Goal: Transaction & Acquisition: Purchase product/service

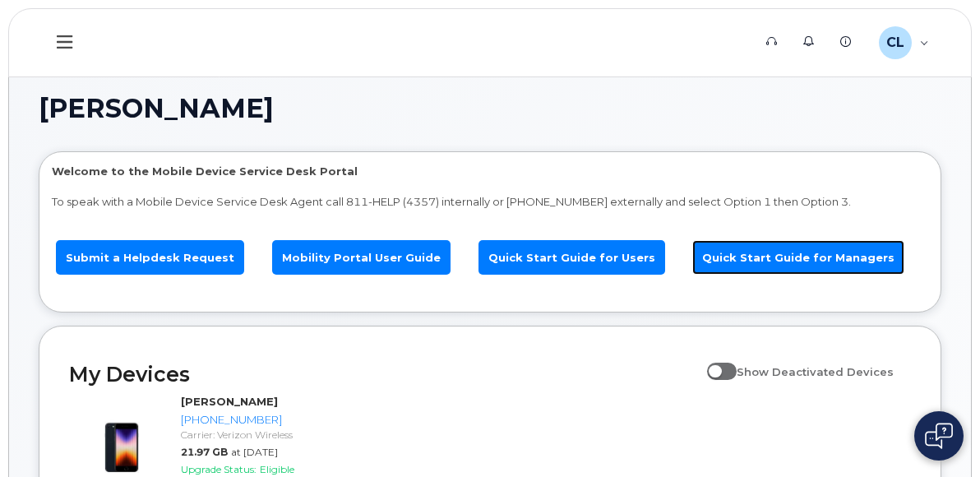
click at [817, 240] on link "Quick Start Guide for Managers" at bounding box center [798, 257] width 212 height 35
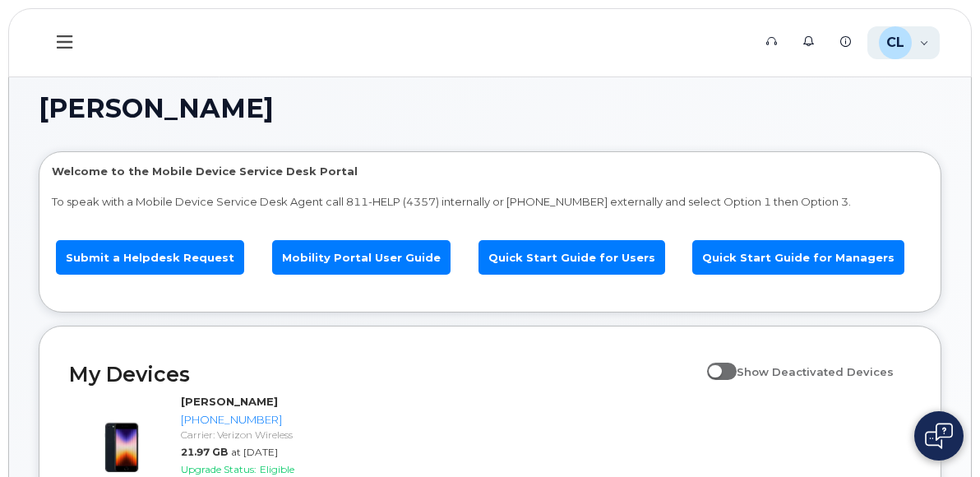
click at [923, 36] on div "CL [PERSON_NAME] Employee" at bounding box center [904, 42] width 73 height 33
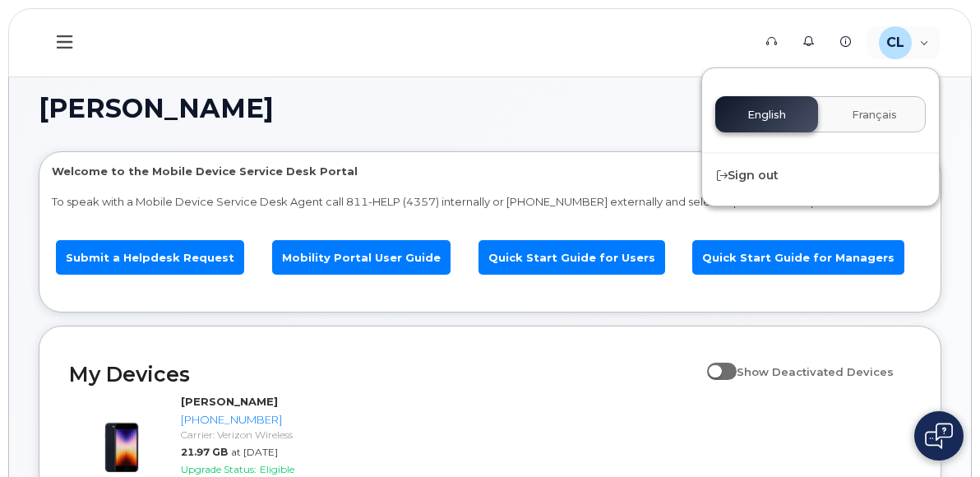
drag, startPoint x: 638, startPoint y: 41, endPoint x: 602, endPoint y: 44, distance: 36.3
click at [636, 41] on header "Support Alerts Knowledge Base CL [PERSON_NAME] Employee English Français Sign o…" at bounding box center [490, 42] width 964 height 69
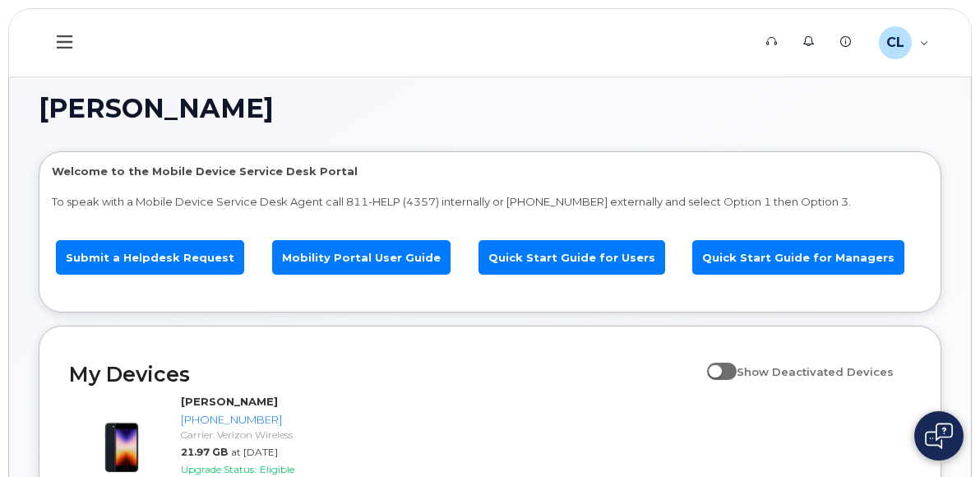
click at [69, 47] on icon at bounding box center [65, 41] width 16 height 13
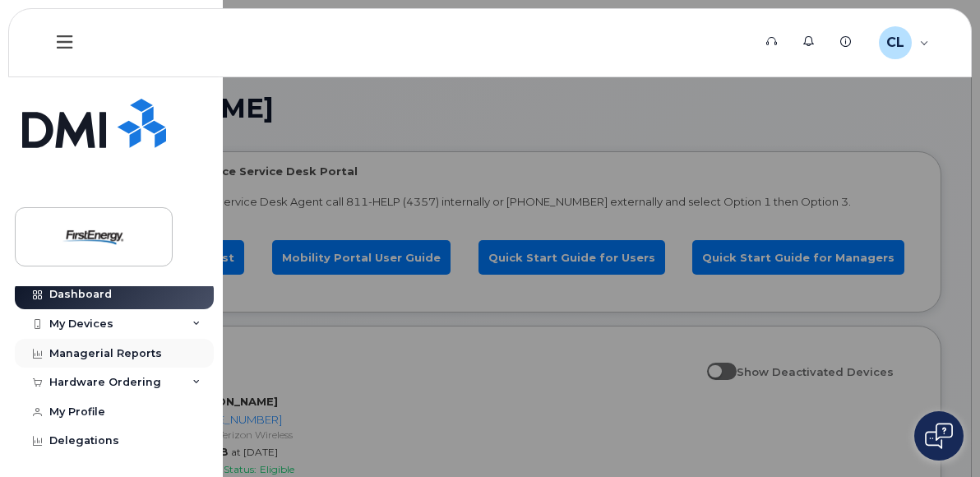
scroll to position [9, 0]
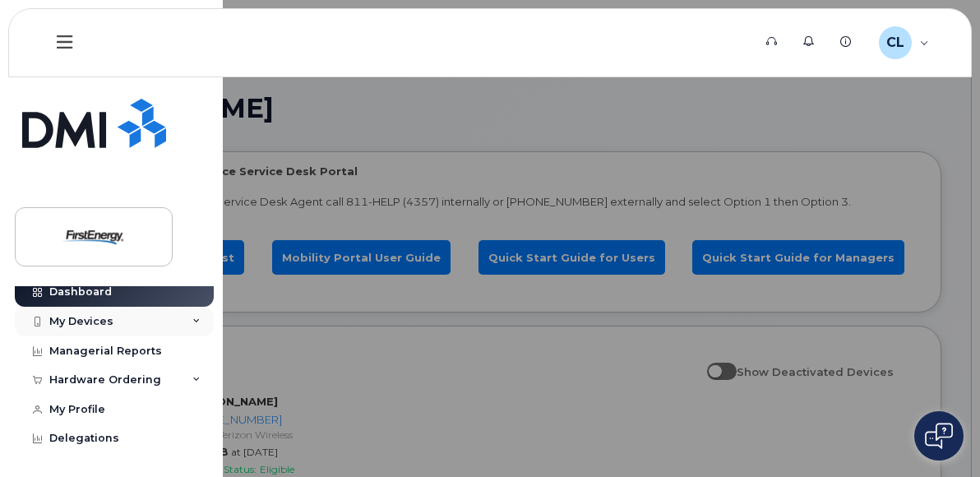
click at [172, 325] on div "My Devices" at bounding box center [114, 322] width 199 height 30
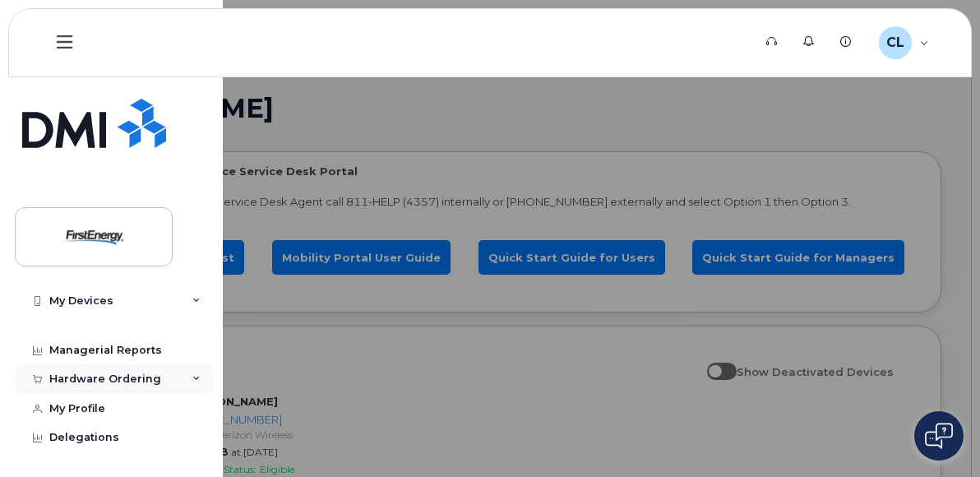
scroll to position [178, 0]
click at [168, 373] on div "Hardware Ordering" at bounding box center [114, 379] width 199 height 30
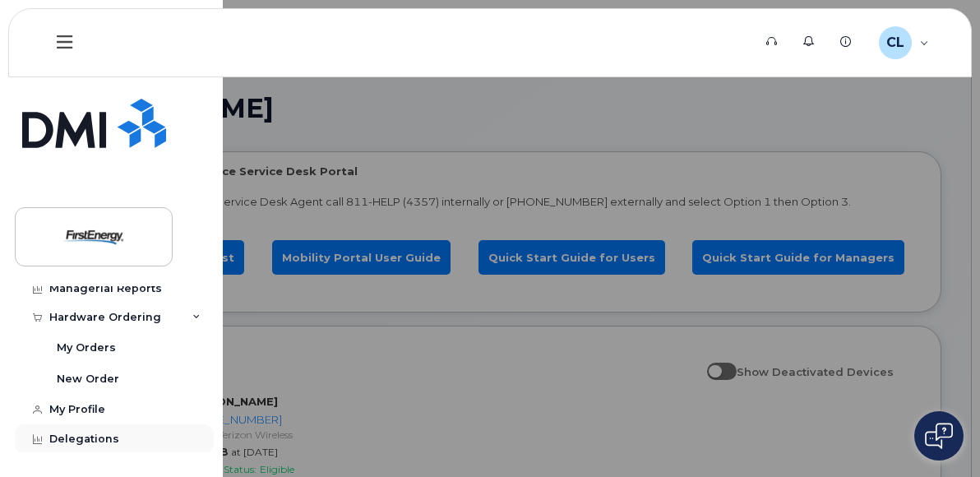
scroll to position [240, 0]
click at [90, 378] on div "New Order" at bounding box center [88, 378] width 62 height 15
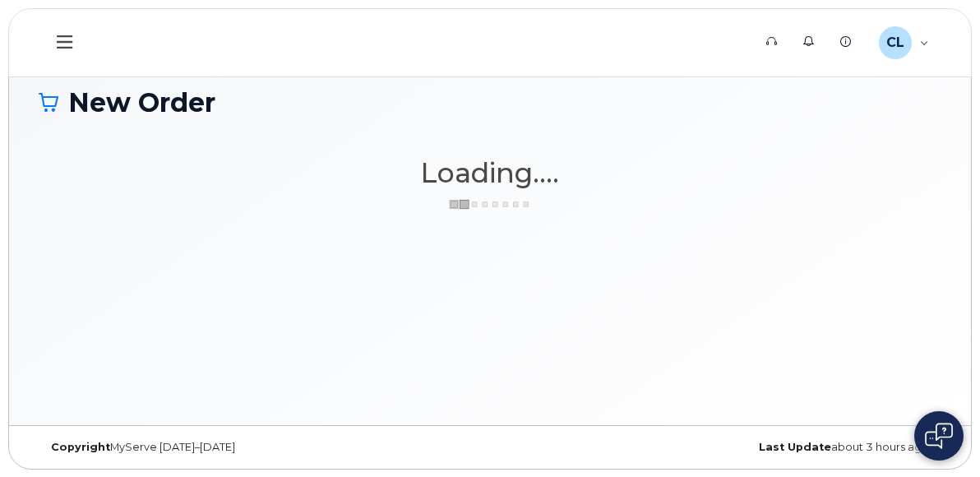
scroll to position [7, 0]
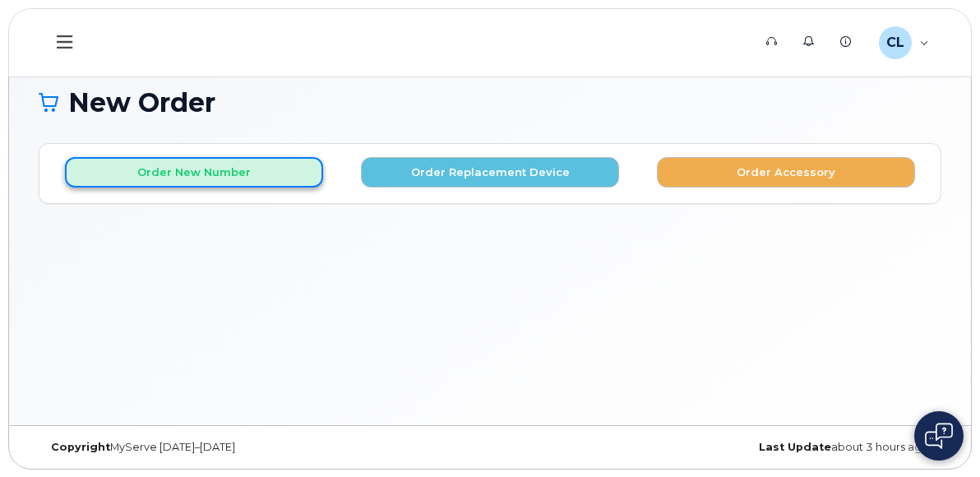
click at [240, 164] on button "Order New Number" at bounding box center [194, 172] width 258 height 30
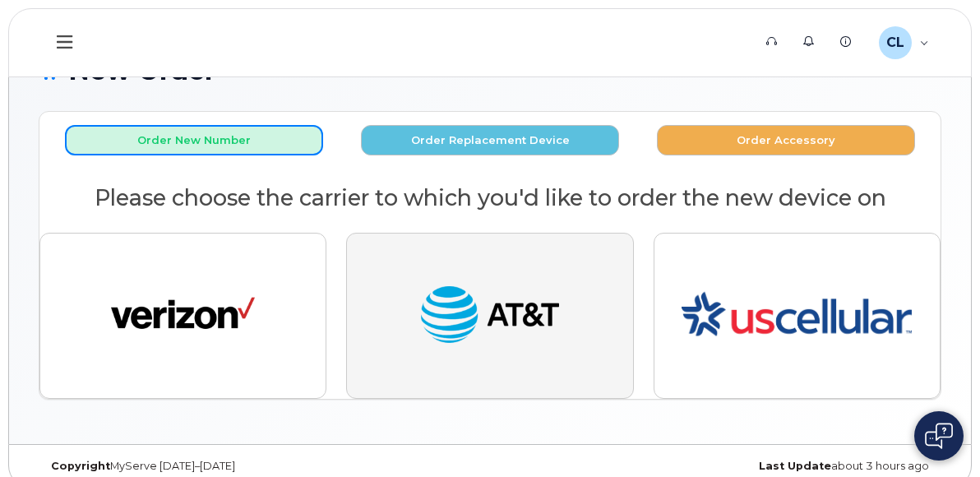
scroll to position [57, 0]
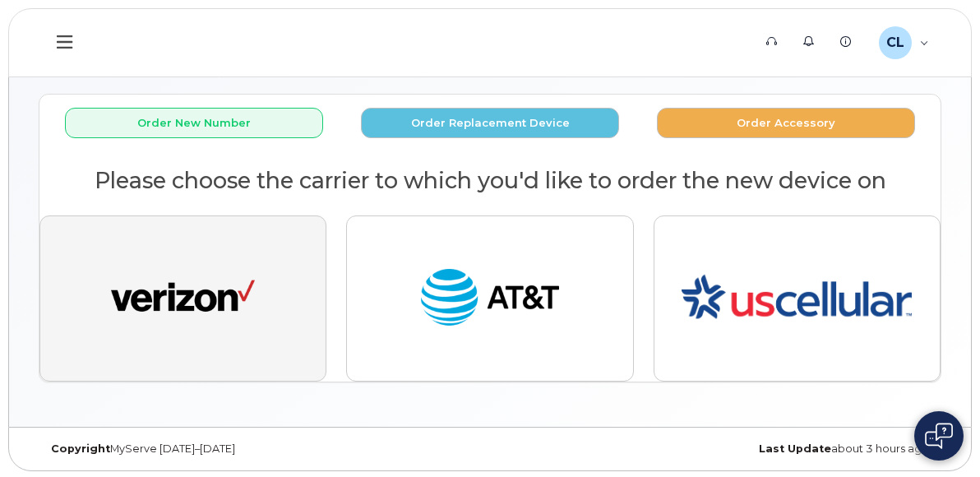
click at [176, 294] on img "button" at bounding box center [183, 298] width 144 height 74
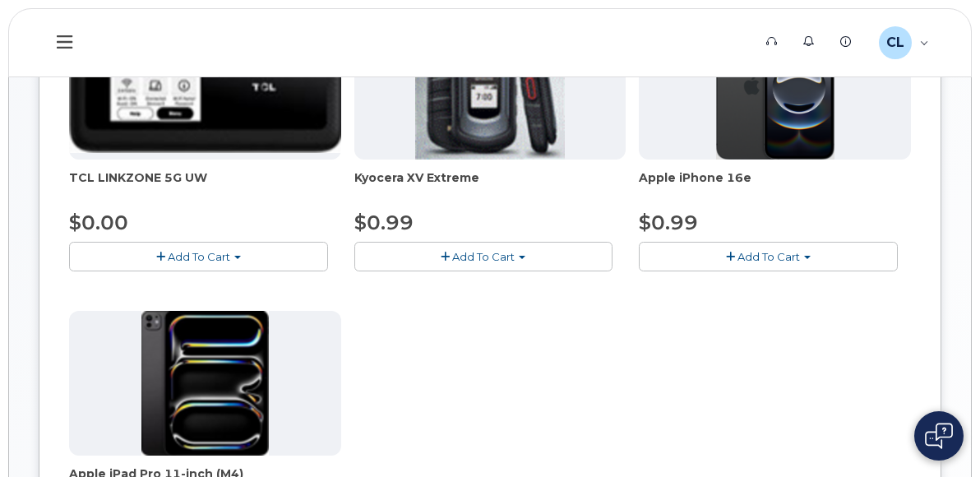
scroll to position [303, 0]
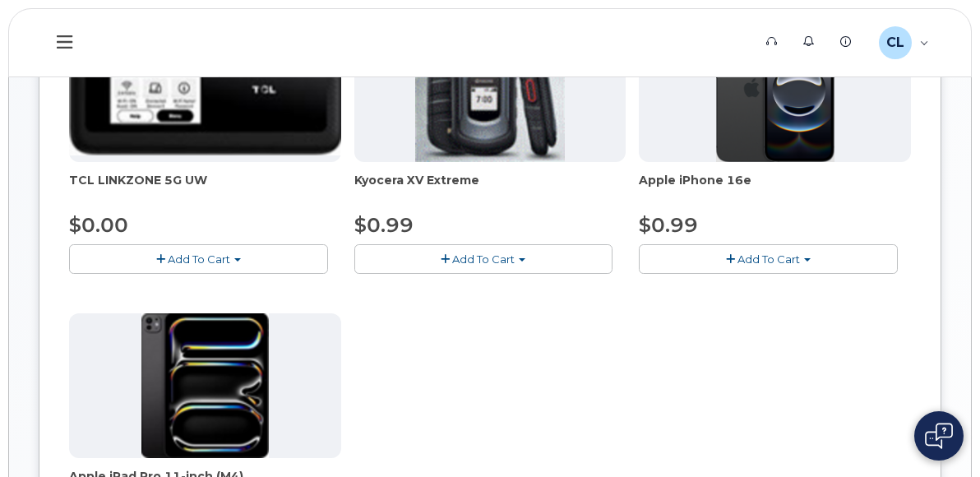
click at [766, 141] on img at bounding box center [775, 89] width 118 height 145
click at [742, 256] on span "Add To Cart" at bounding box center [769, 258] width 62 height 13
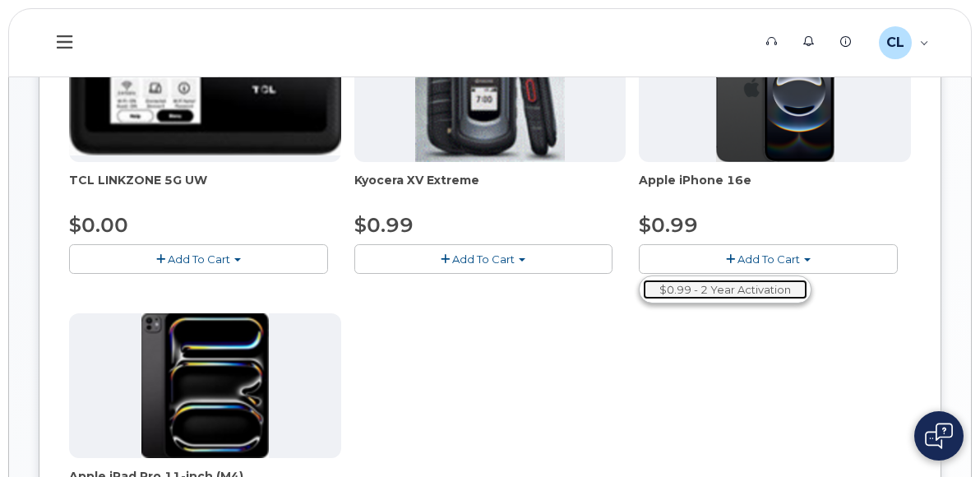
click at [727, 289] on link "$0.99 - 2 Year Activation" at bounding box center [725, 290] width 164 height 21
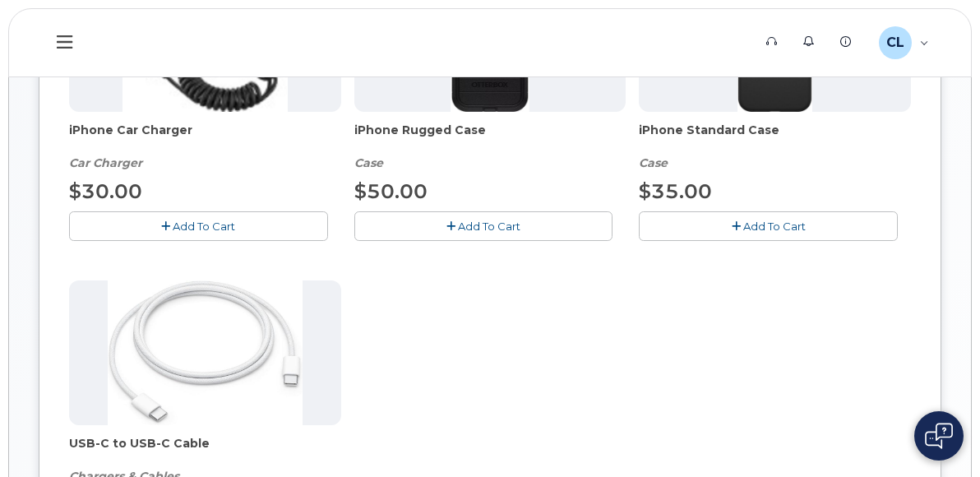
scroll to position [550, 0]
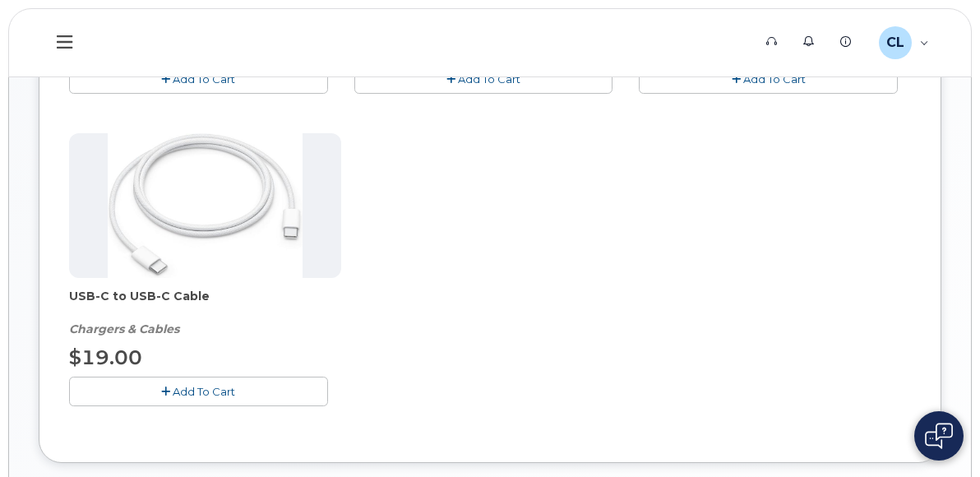
click at [264, 385] on button "Add To Cart" at bounding box center [198, 391] width 259 height 29
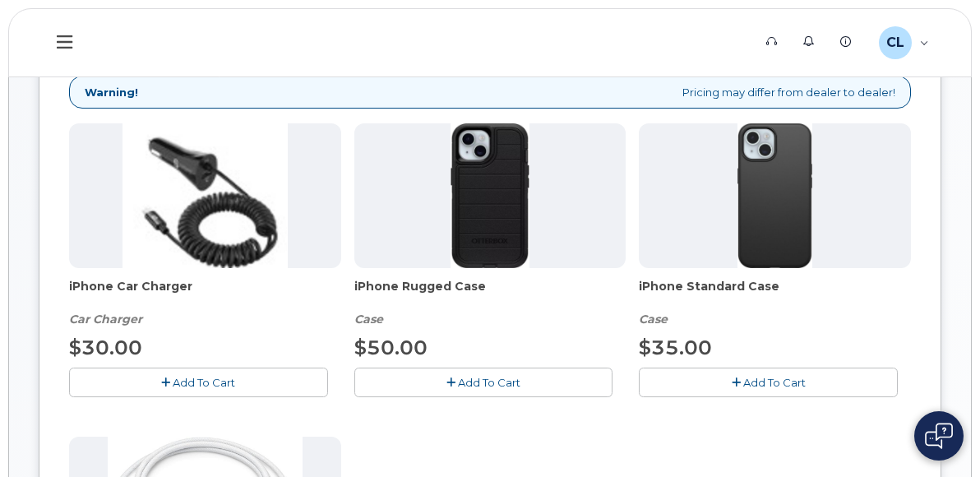
scroll to position [221, 0]
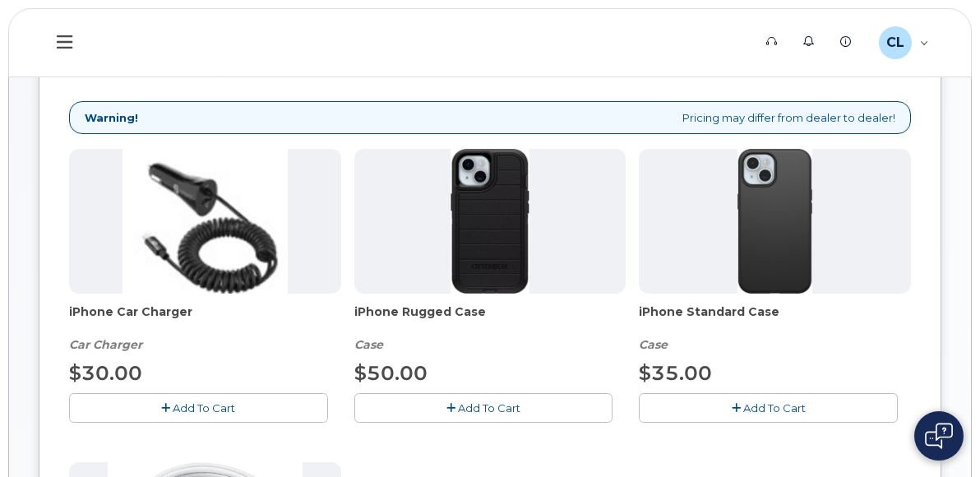
click at [502, 409] on span "Add To Cart" at bounding box center [489, 407] width 62 height 13
click at [176, 403] on span "Add To Cart" at bounding box center [204, 407] width 62 height 13
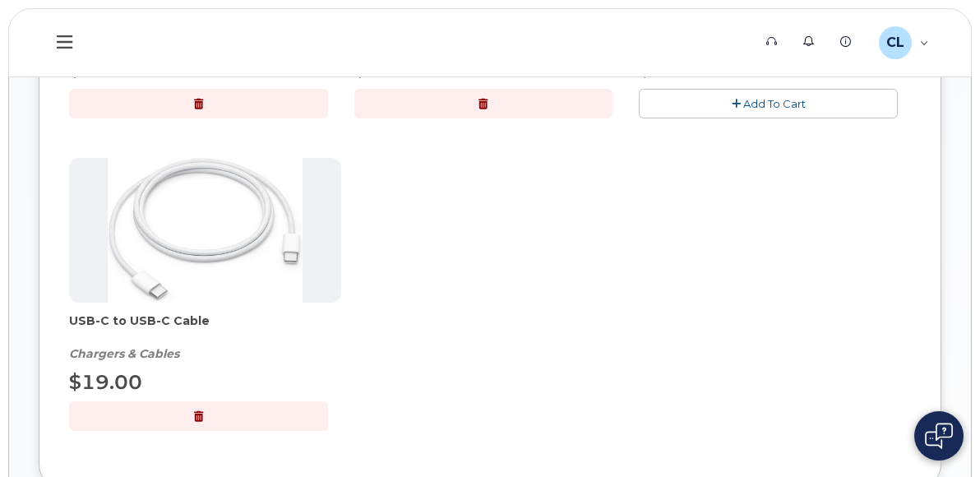
scroll to position [632, 0]
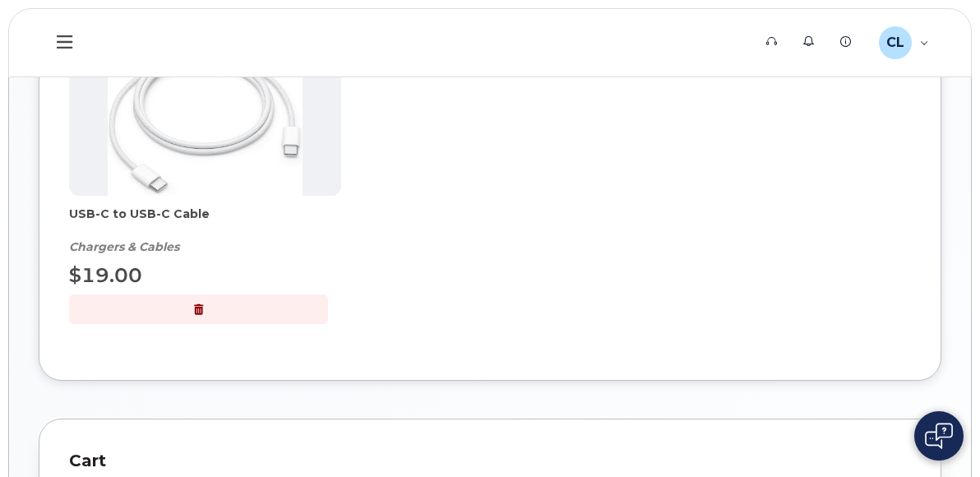
click at [229, 310] on button "button" at bounding box center [198, 308] width 259 height 29
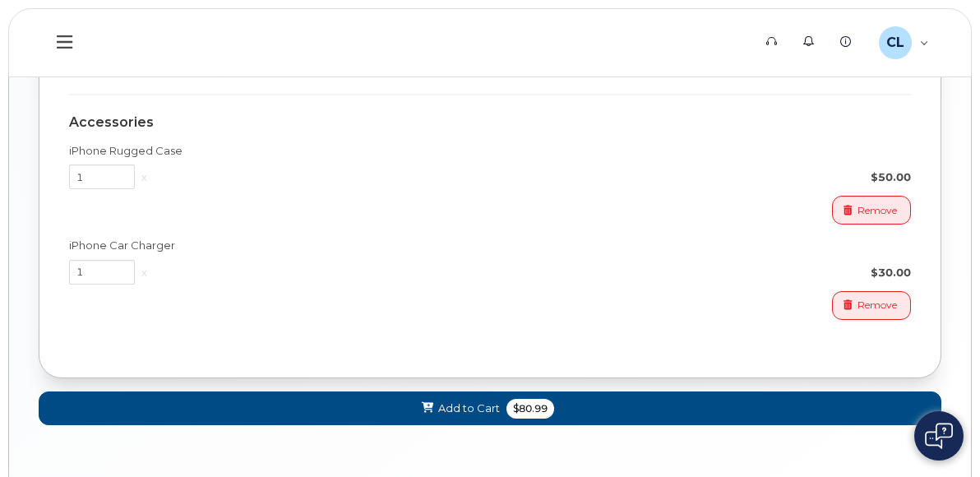
scroll to position [1208, 0]
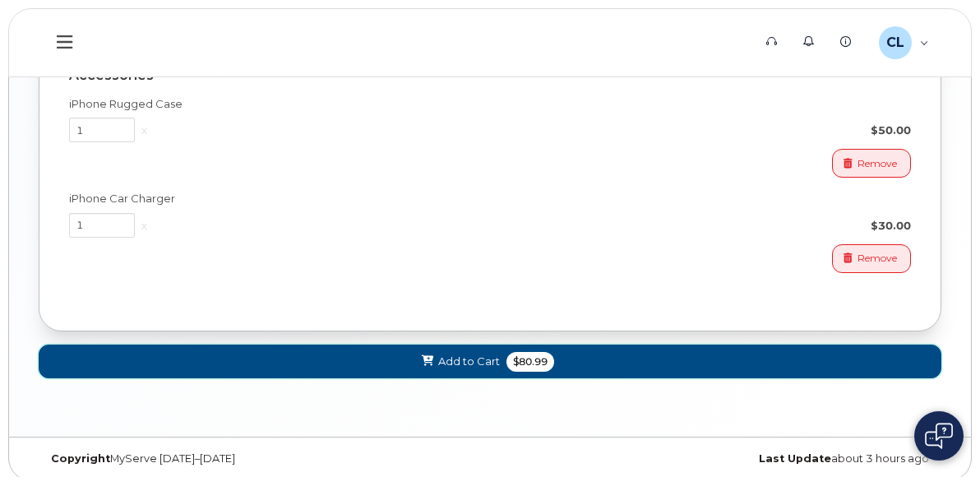
click at [409, 349] on button "Add to Cart $80.99" at bounding box center [490, 362] width 903 height 34
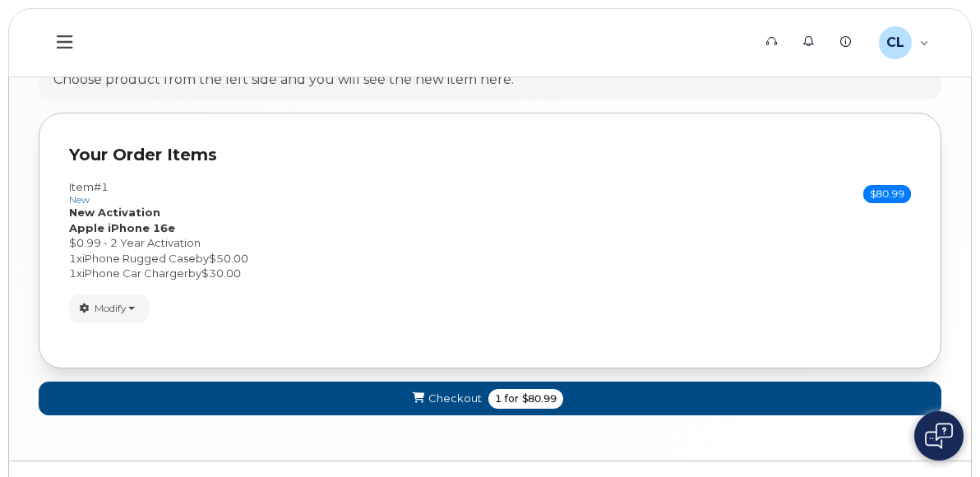
scroll to position [960, 0]
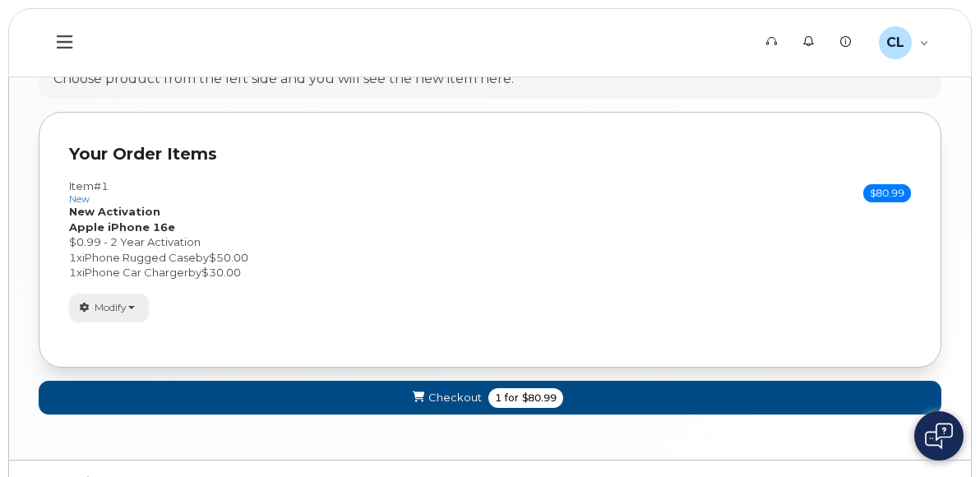
click at [117, 305] on span "Modify" at bounding box center [111, 307] width 32 height 15
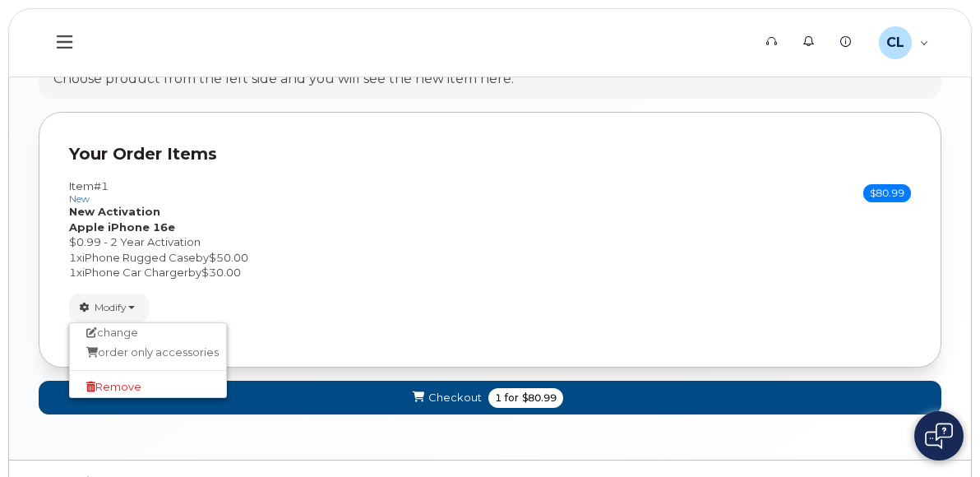
click at [433, 246] on div "$0.99 - 2 Year Activation" at bounding box center [490, 242] width 842 height 16
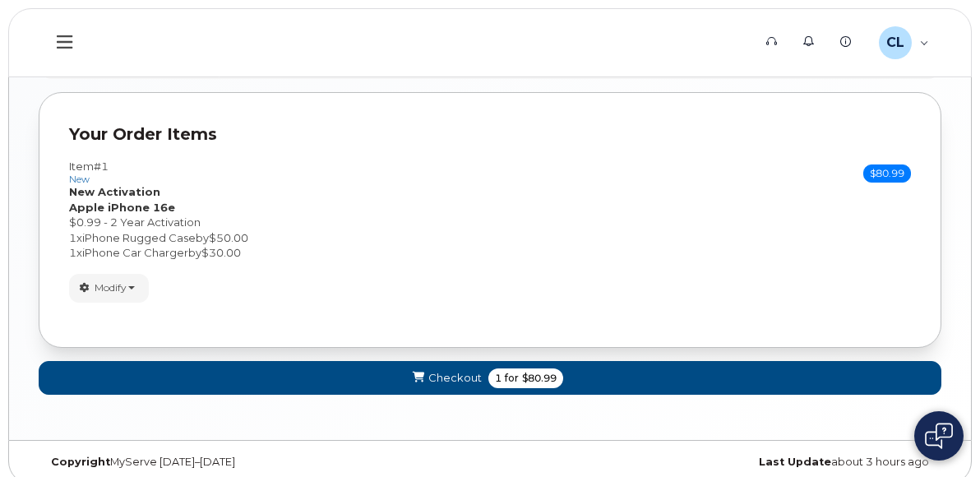
scroll to position [990, 0]
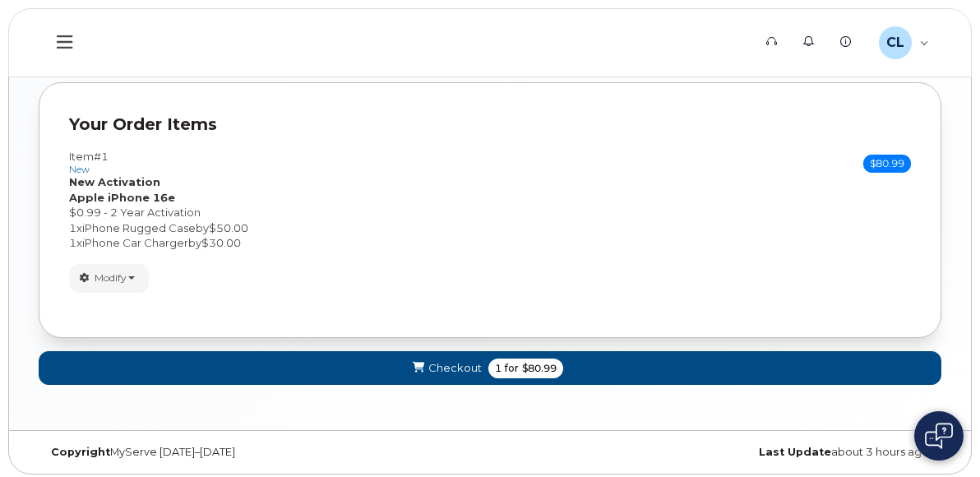
drag, startPoint x: 604, startPoint y: 261, endPoint x: 609, endPoint y: 236, distance: 25.2
click at [604, 264] on div "Modify change order only accessories Remove" at bounding box center [490, 278] width 842 height 29
